Goal: Check status: Check status

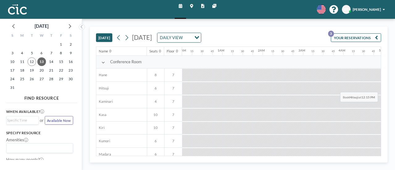
scroll to position [0, 341]
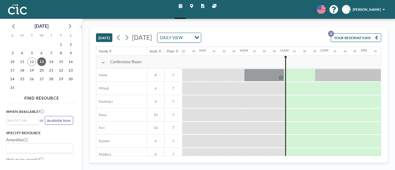
click at [351, 39] on button "YOUR RESERVATIONS 3" at bounding box center [355, 37] width 50 height 9
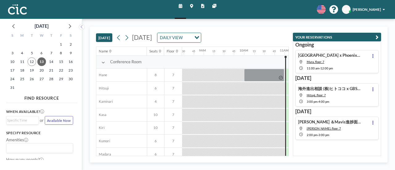
click at [349, 68] on div "11:00 AM - 12:00 PM" at bounding box center [333, 68] width 54 height 5
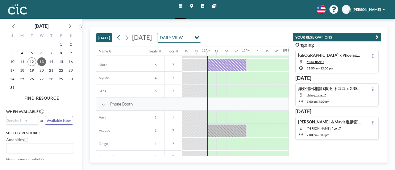
scroll to position [106, 431]
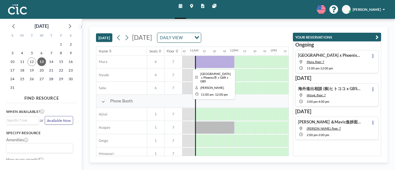
click at [207, 61] on div at bounding box center [214, 61] width 40 height 13
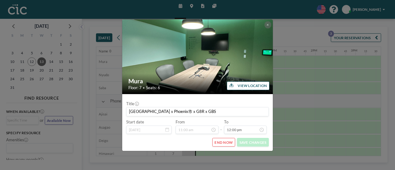
scroll to position [0, 0]
click at [245, 85] on button "VIEW LOCATION" at bounding box center [248, 85] width 43 height 9
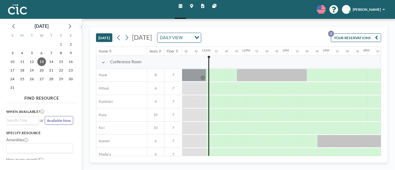
scroll to position [0, 431]
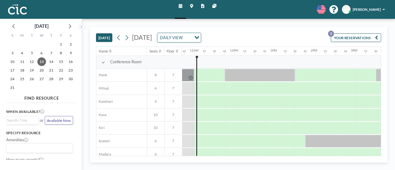
click at [358, 38] on button "YOUR RESERVATIONS 3" at bounding box center [355, 37] width 50 height 9
